Goal: Information Seeking & Learning: Learn about a topic

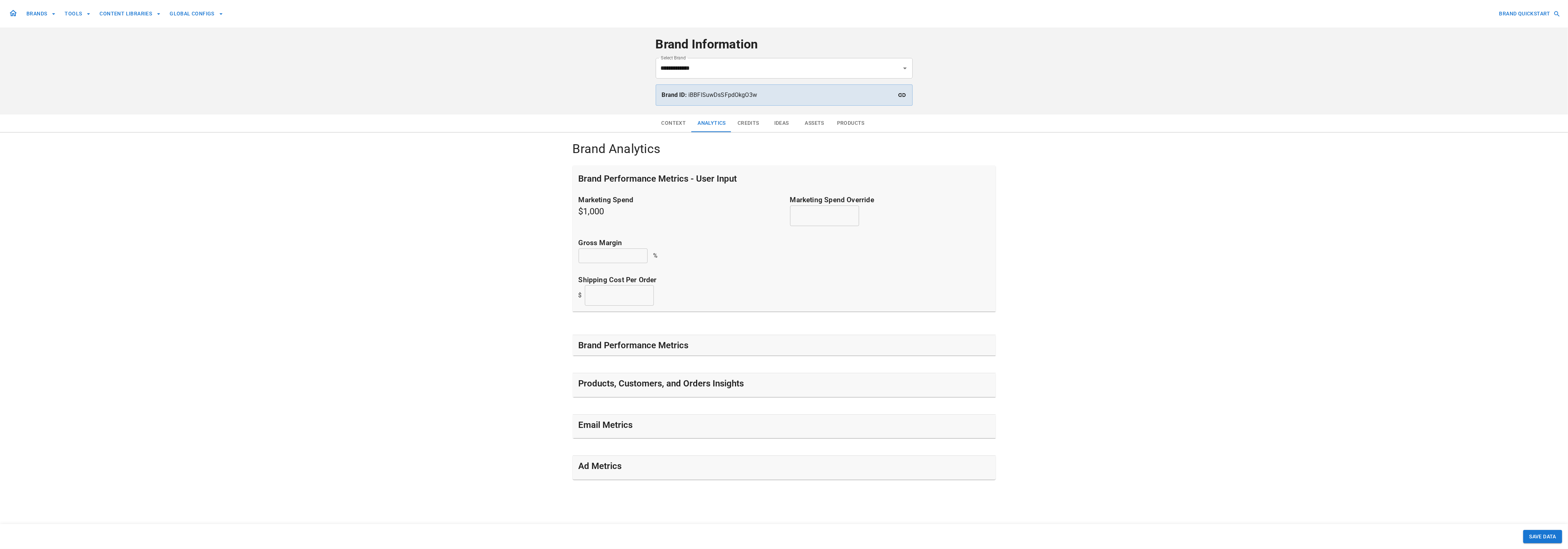
click at [335, 268] on div "Context Analytics Credits Ideas Assets Products Brand Analytics Brand Performan…" at bounding box center [784, 324] width 1568 height 420
click at [712, 382] on h5 "Products, Customers, and Orders Insights" at bounding box center [662, 383] width 166 height 12
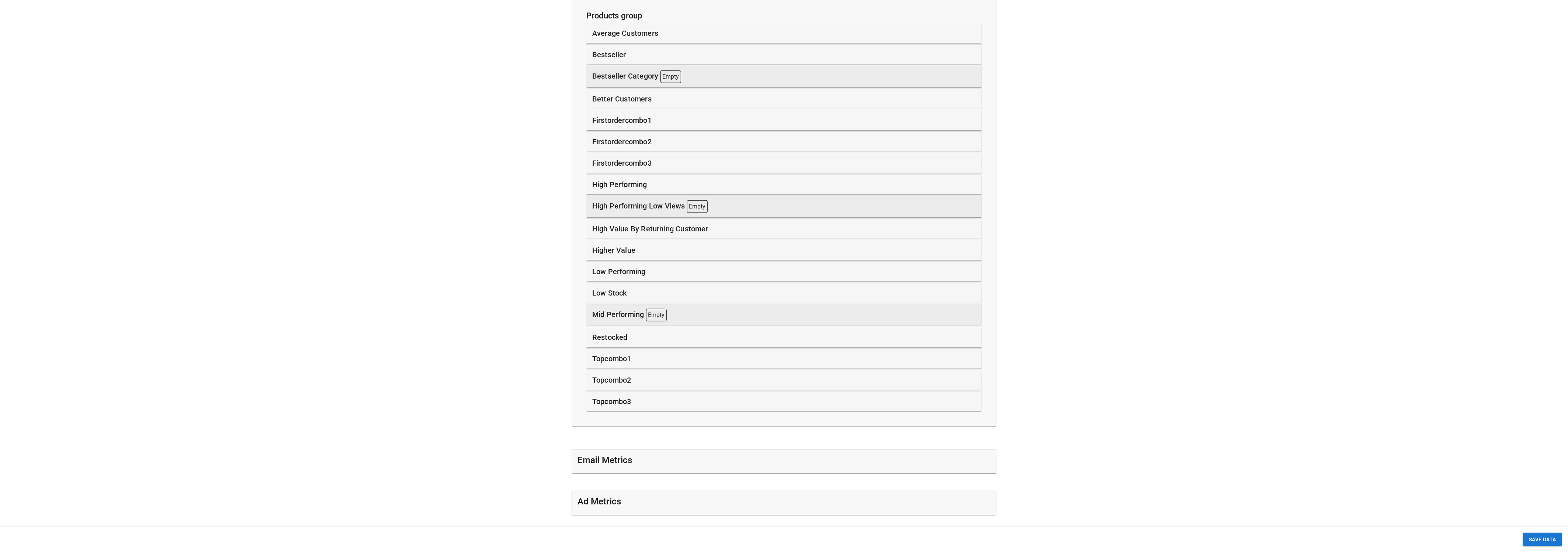
scroll to position [542, 0]
click at [307, 214] on div "Context Analytics Credits Ideas Assets Products Brand Analytics Brand Performan…" at bounding box center [784, 73] width 1568 height 1000
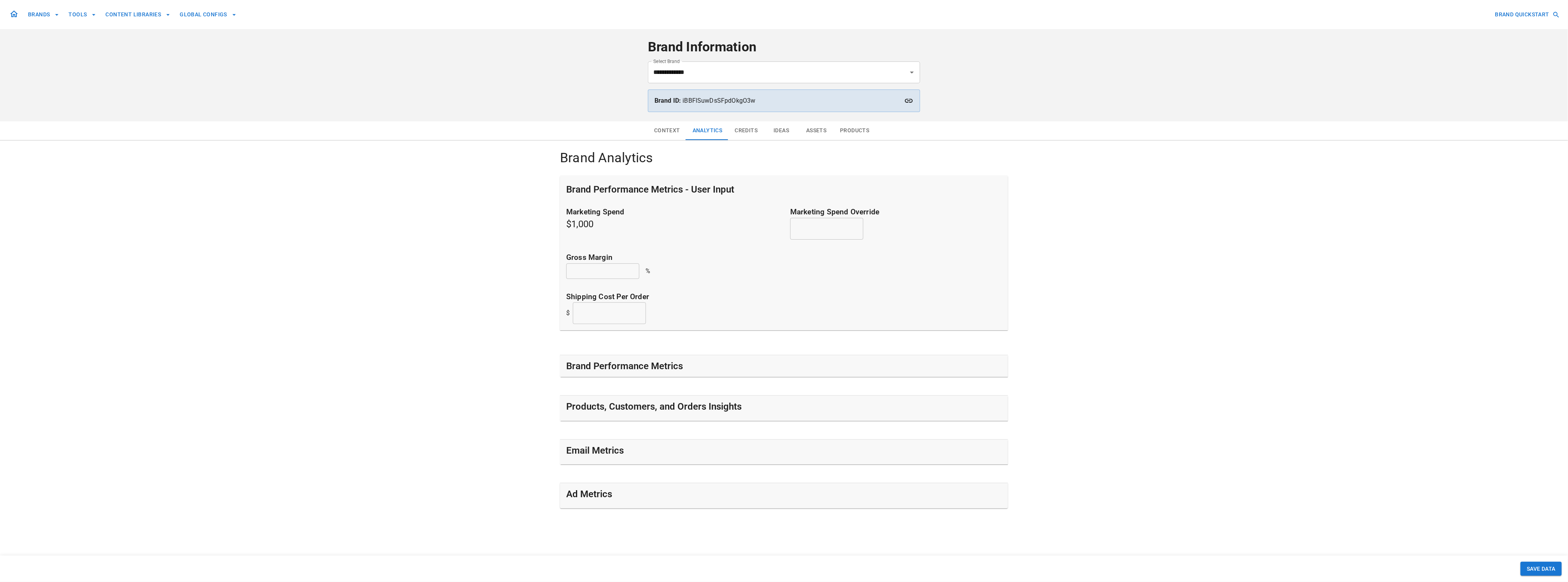
click at [1115, 319] on div "Context Analytics Credits Ideas Assets Products Brand Analytics Brand Performan…" at bounding box center [784, 344] width 1568 height 445
click at [1116, 316] on div "Context Analytics Credits Ideas Assets Products Brand Analytics Brand Performan…" at bounding box center [784, 344] width 1568 height 445
click at [628, 407] on h5 "Products, Customers, and Orders Insights" at bounding box center [654, 406] width 176 height 12
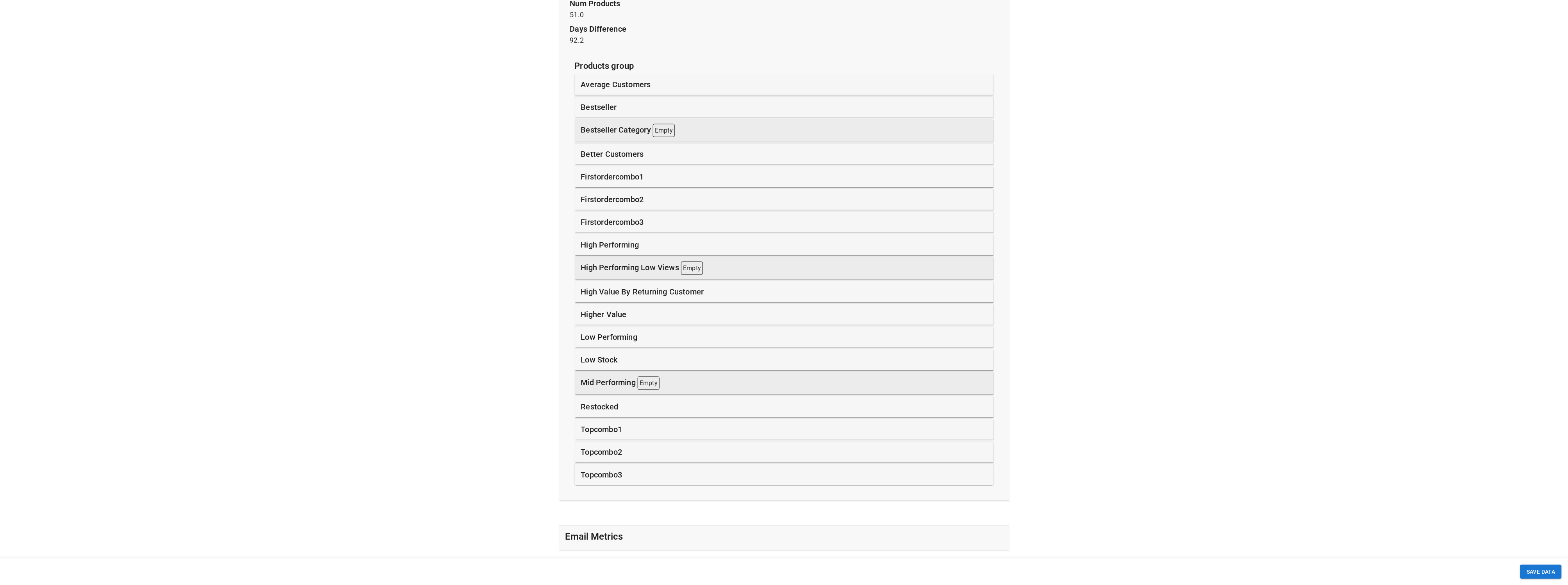
scroll to position [527, 0]
click at [485, 309] on div "Context Analytics Credits Ideas Assets Products Brand Analytics Brand Performan…" at bounding box center [784, 124] width 1568 height 1060
click at [1127, 297] on div "Context Analytics Credits Ideas Assets Products Brand Analytics Brand Performan…" at bounding box center [784, 124] width 1568 height 1060
click at [369, 207] on div "Context Analytics Credits Ideas Assets Products Brand Analytics Brand Performan…" at bounding box center [784, 124] width 1568 height 1060
click at [353, 354] on div "Context Analytics Credits Ideas Assets Products Brand Analytics Brand Performan…" at bounding box center [784, 124] width 1568 height 1060
